Goal: Information Seeking & Learning: Learn about a topic

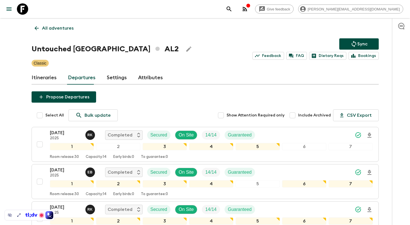
click at [37, 27] on icon at bounding box center [37, 28] width 6 height 6
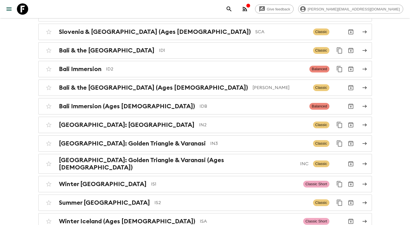
scroll to position [1015, 0]
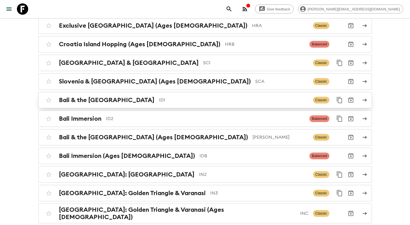
click at [160, 97] on p "ID1" at bounding box center [234, 100] width 150 height 7
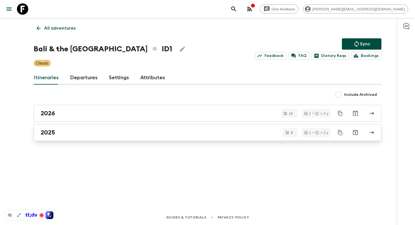
click at [186, 130] on div "2025" at bounding box center [202, 132] width 323 height 7
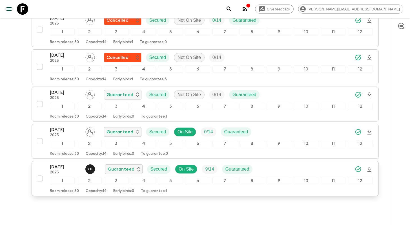
scroll to position [269, 0]
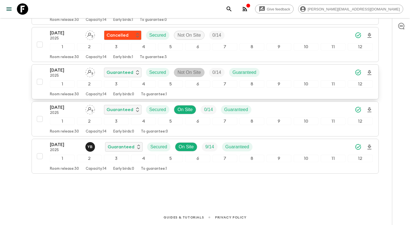
click at [186, 72] on p "Not On Site" at bounding box center [189, 72] width 23 height 7
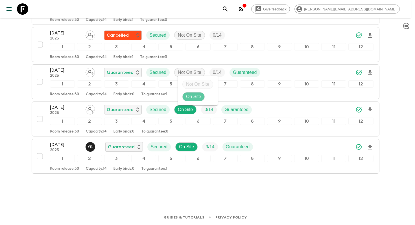
click at [195, 98] on p "On Site" at bounding box center [193, 96] width 15 height 7
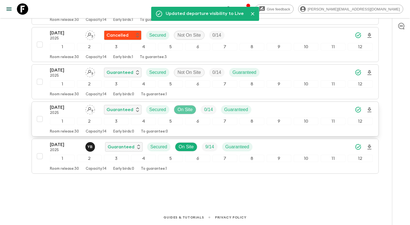
click at [182, 111] on p "On Site" at bounding box center [185, 109] width 15 height 7
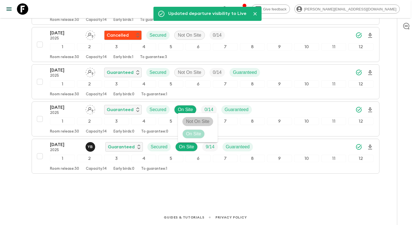
click at [197, 122] on p "Not On Site" at bounding box center [197, 121] width 23 height 7
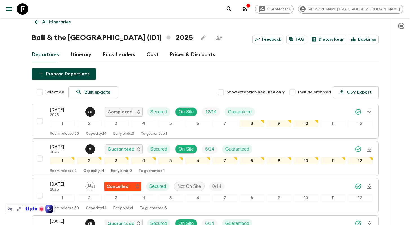
scroll to position [0, 0]
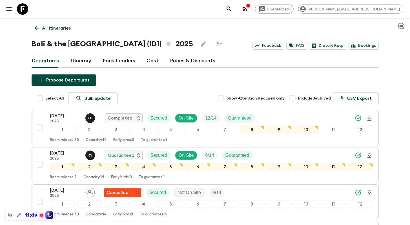
click at [81, 45] on h1 "Bali & the [GEOGRAPHIC_DATA] (ID1) 2025" at bounding box center [113, 43] width 162 height 11
click at [192, 61] on link "Prices & Discounts" at bounding box center [192, 61] width 45 height 14
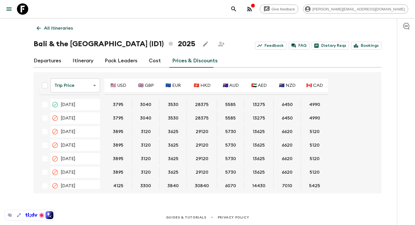
click at [52, 58] on link "Departures" at bounding box center [48, 61] width 28 height 14
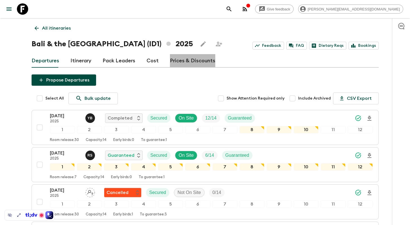
click at [194, 61] on link "Prices & Discounts" at bounding box center [192, 61] width 45 height 14
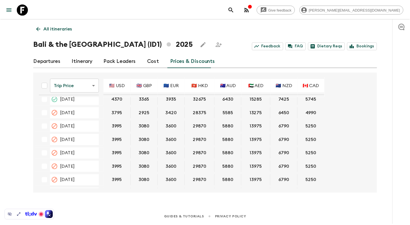
scroll to position [260, 0]
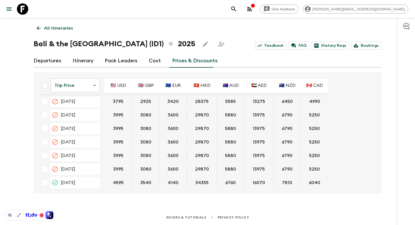
click at [78, 59] on link "Itinerary" at bounding box center [82, 61] width 21 height 14
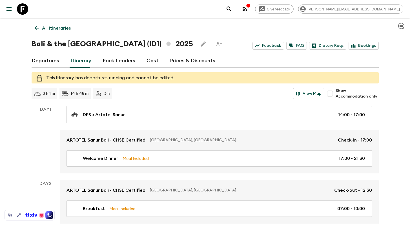
click at [36, 61] on link "Departures" at bounding box center [46, 61] width 28 height 14
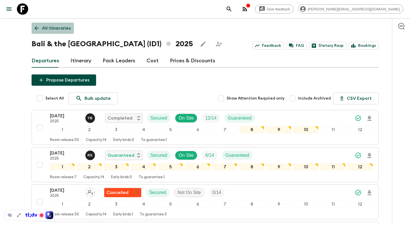
click at [36, 27] on icon at bounding box center [36, 28] width 4 height 4
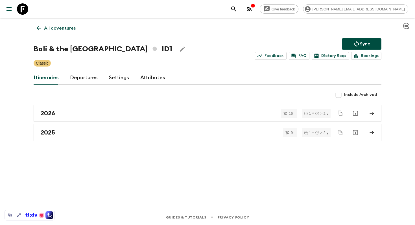
click at [365, 43] on p "Sync" at bounding box center [365, 44] width 10 height 7
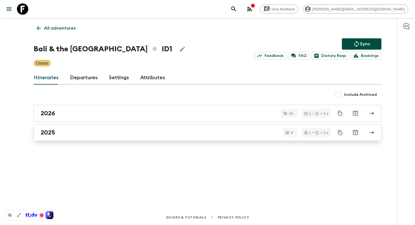
click at [50, 132] on h2 "2025" at bounding box center [48, 132] width 14 height 7
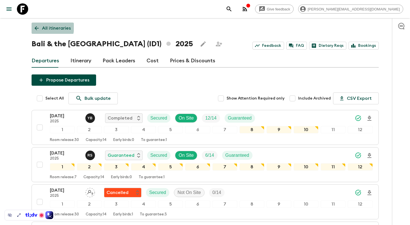
click at [34, 26] on icon at bounding box center [37, 28] width 6 height 6
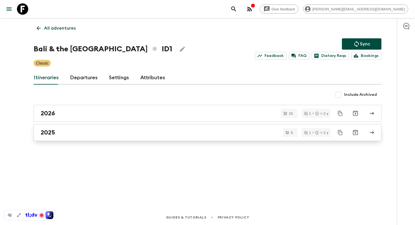
click at [129, 134] on div "2025" at bounding box center [202, 132] width 323 height 7
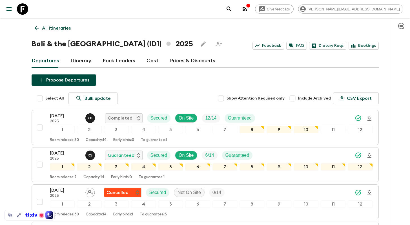
click at [171, 63] on link "Prices & Discounts" at bounding box center [192, 61] width 45 height 14
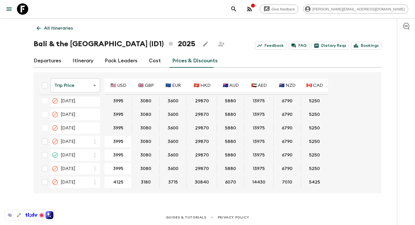
scroll to position [438, 0]
